Goal: Task Accomplishment & Management: Manage account settings

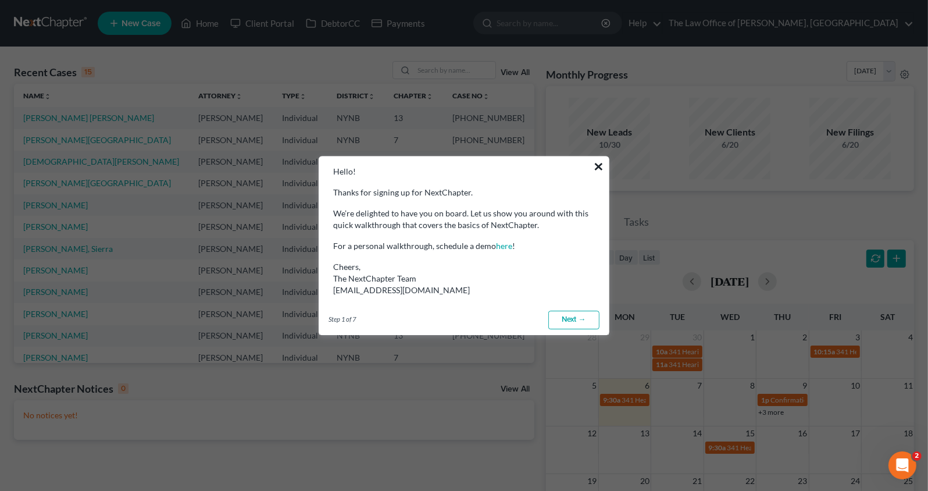
click at [600, 169] on button "×" at bounding box center [598, 166] width 11 height 19
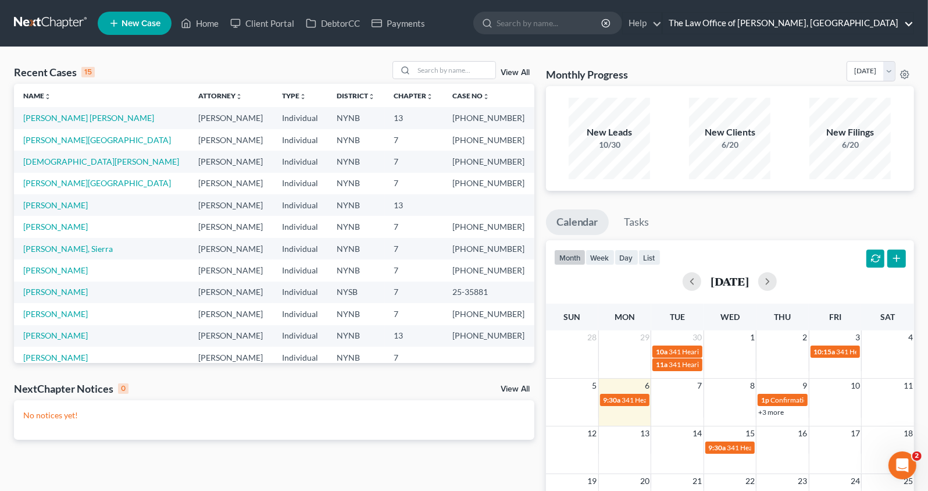
click at [867, 26] on link "The Law Office of [PERSON_NAME], [GEOGRAPHIC_DATA]" at bounding box center [788, 23] width 250 height 21
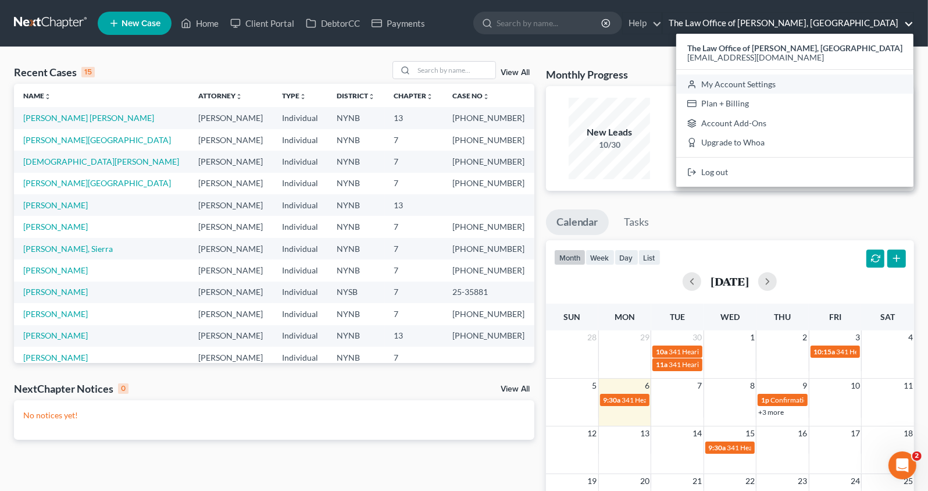
click at [754, 84] on link "My Account Settings" at bounding box center [794, 84] width 237 height 20
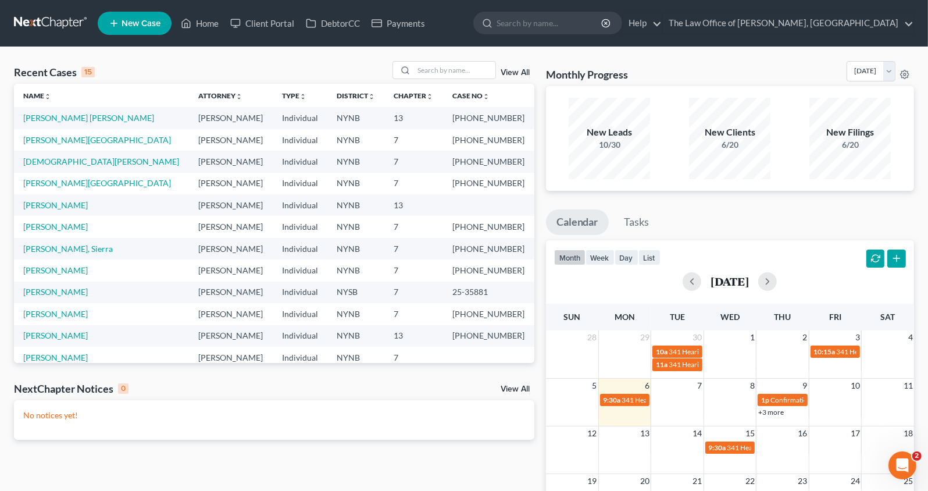
select select "54"
select select "24"
select select "35"
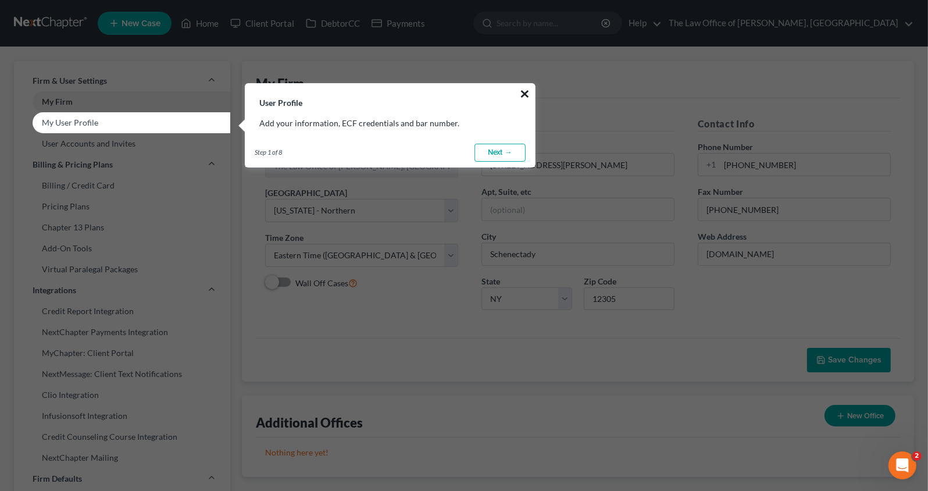
click at [523, 95] on button "×" at bounding box center [524, 93] width 11 height 19
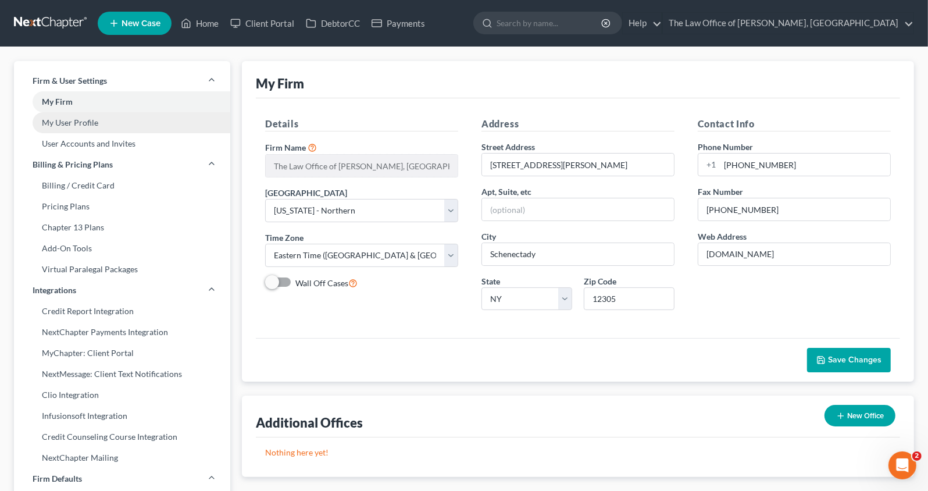
click at [155, 124] on link "My User Profile" at bounding box center [122, 122] width 216 height 21
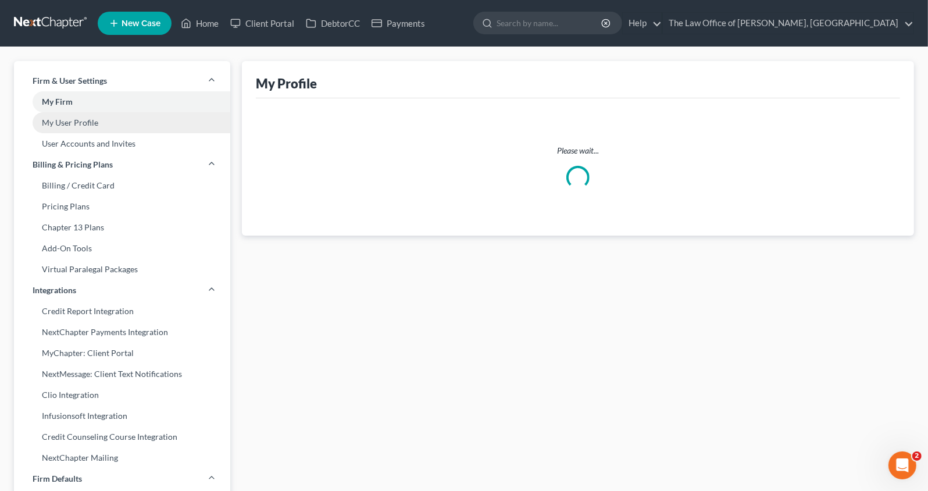
select select "35"
select select "paralegal"
